Goal: Check status: Check status

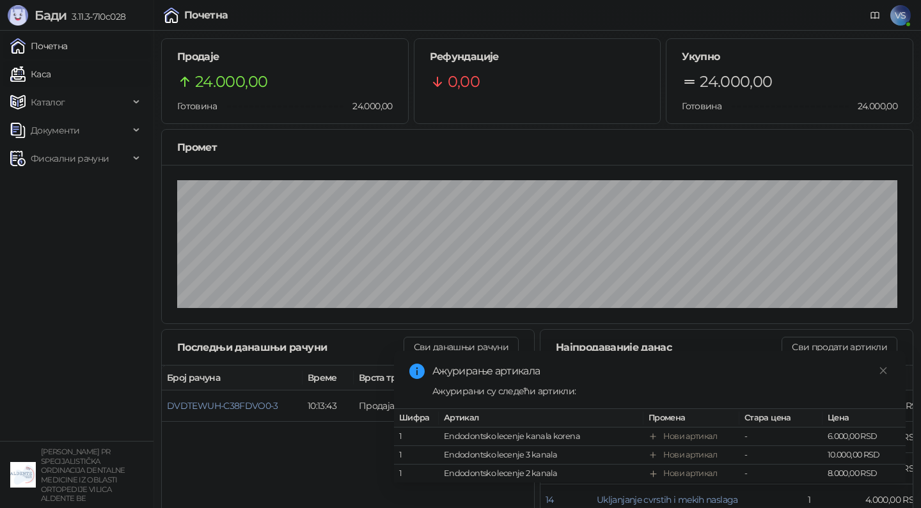
click at [51, 77] on link "Каса" at bounding box center [30, 74] width 40 height 26
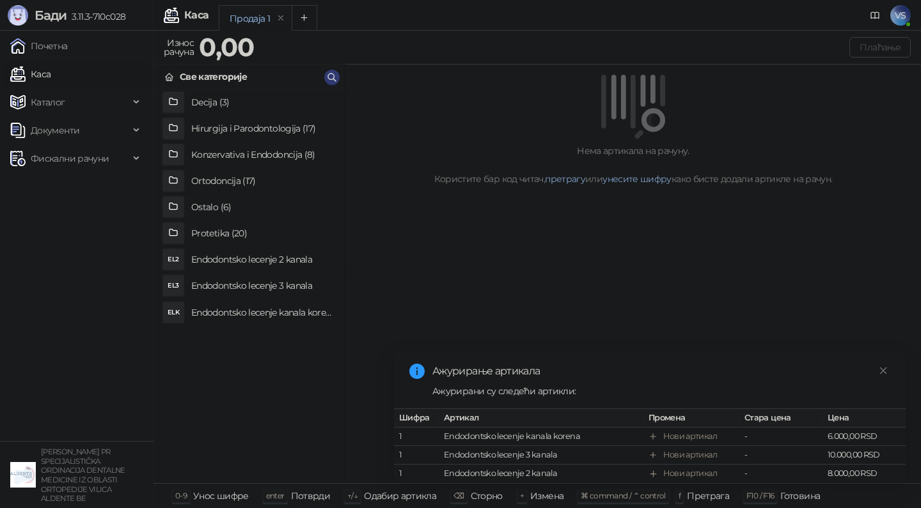
click at [258, 20] on div "Продаја 1" at bounding box center [250, 19] width 40 height 14
click at [58, 158] on span "Фискални рачуни" at bounding box center [70, 159] width 78 height 26
click at [57, 215] on link "По данима" at bounding box center [49, 215] width 68 height 26
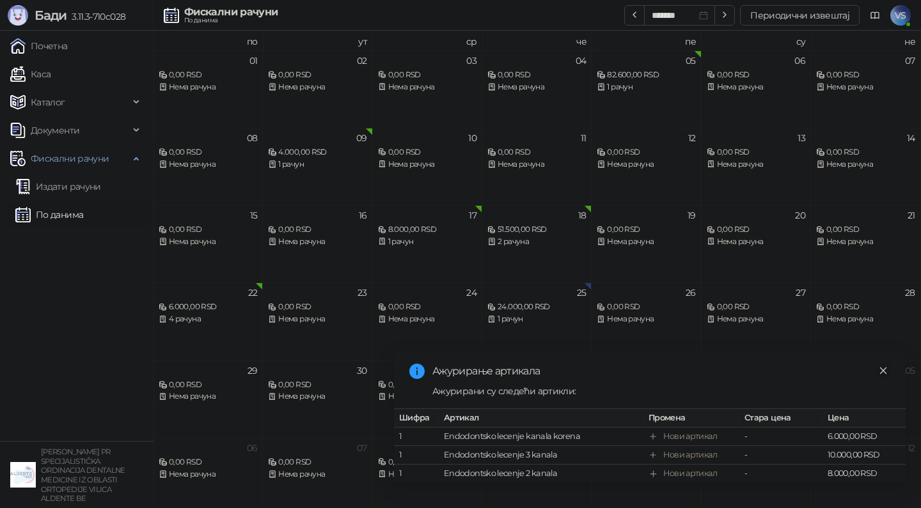
click at [882, 370] on icon "close" at bounding box center [883, 370] width 7 height 7
